Goal: Navigation & Orientation: Understand site structure

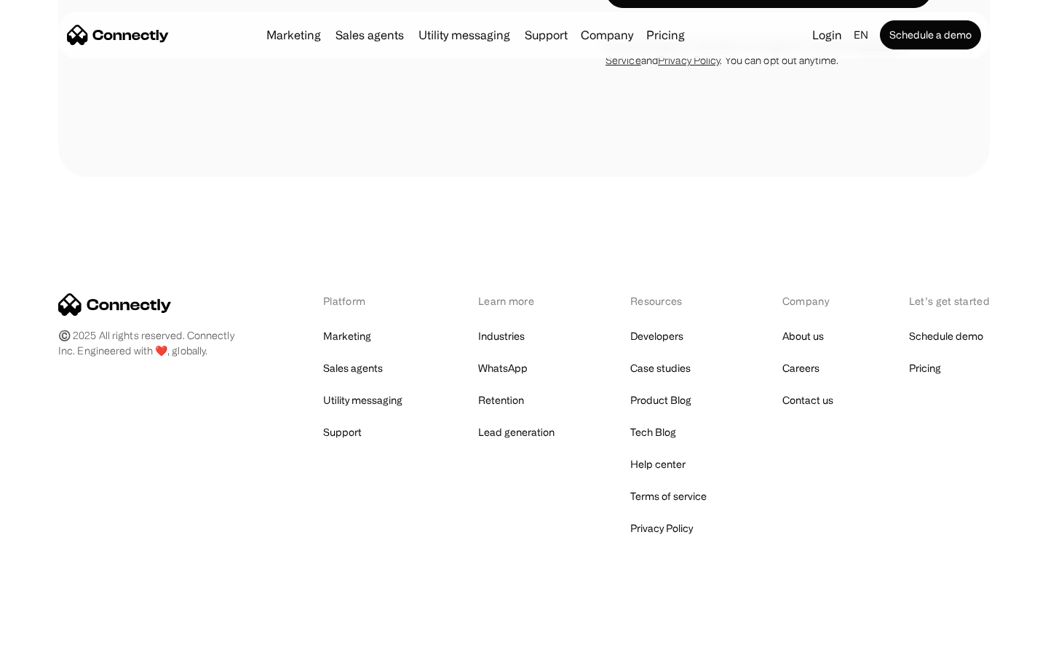
scroll to position [1229, 0]
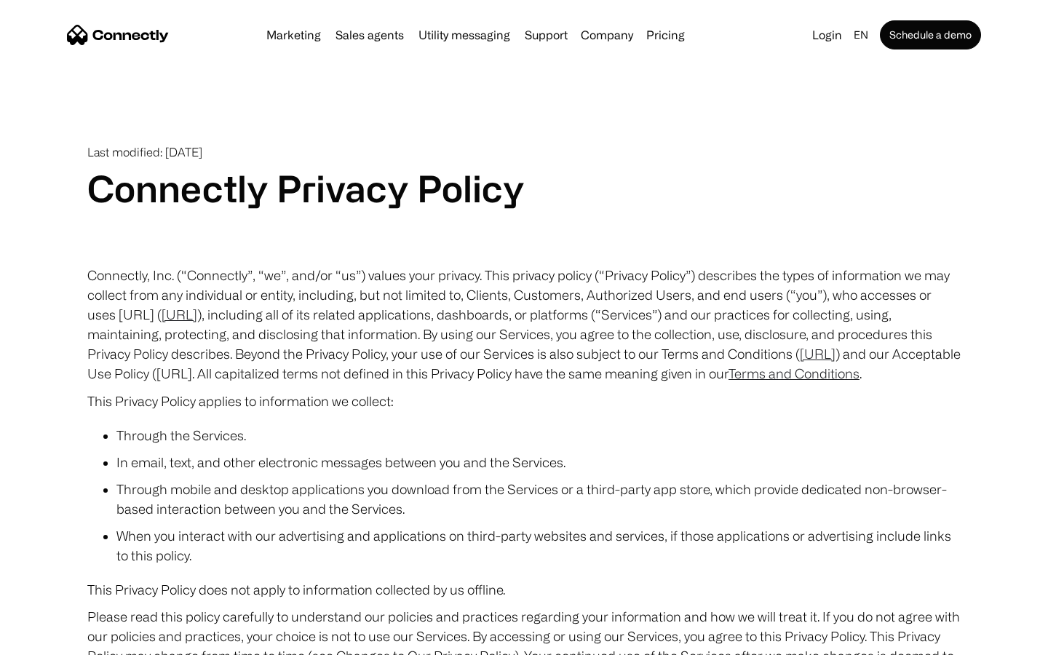
scroll to position [8476, 0]
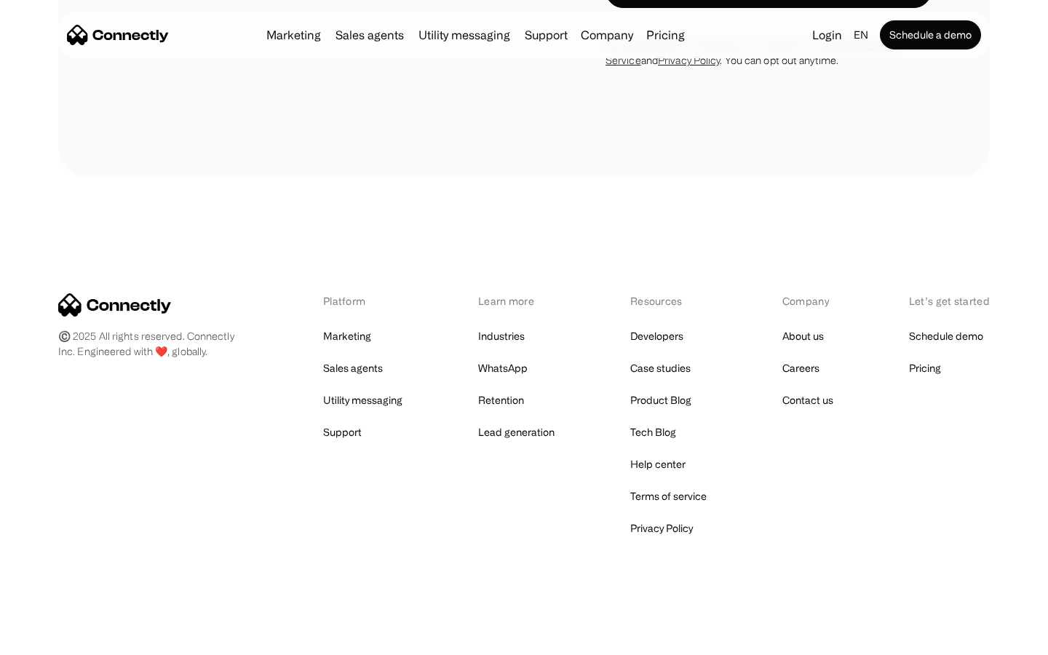
scroll to position [4446, 0]
